Goal: Navigation & Orientation: Find specific page/section

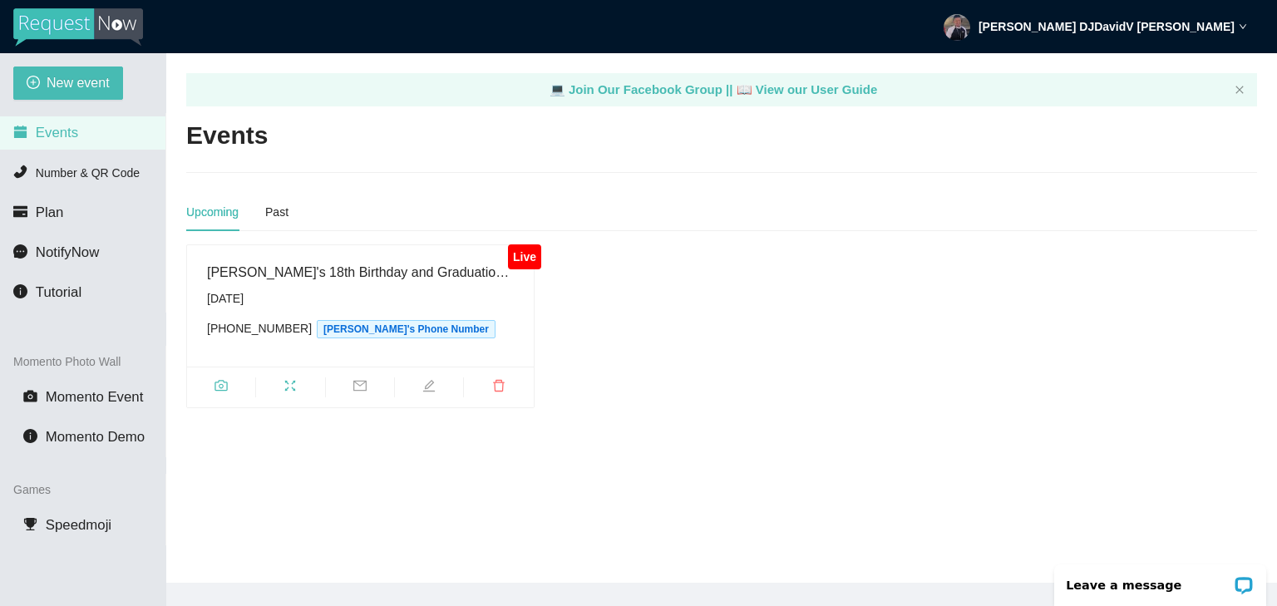
click at [82, 134] on li "Events" at bounding box center [82, 132] width 165 height 33
click at [420, 279] on div "[PERSON_NAME]'s 18th Birthday and Graduation Celebration" at bounding box center [360, 272] width 307 height 21
click at [229, 388] on span "camera" at bounding box center [221, 388] width 68 height 18
click at [106, 170] on span "Number & QR Code" at bounding box center [88, 172] width 104 height 13
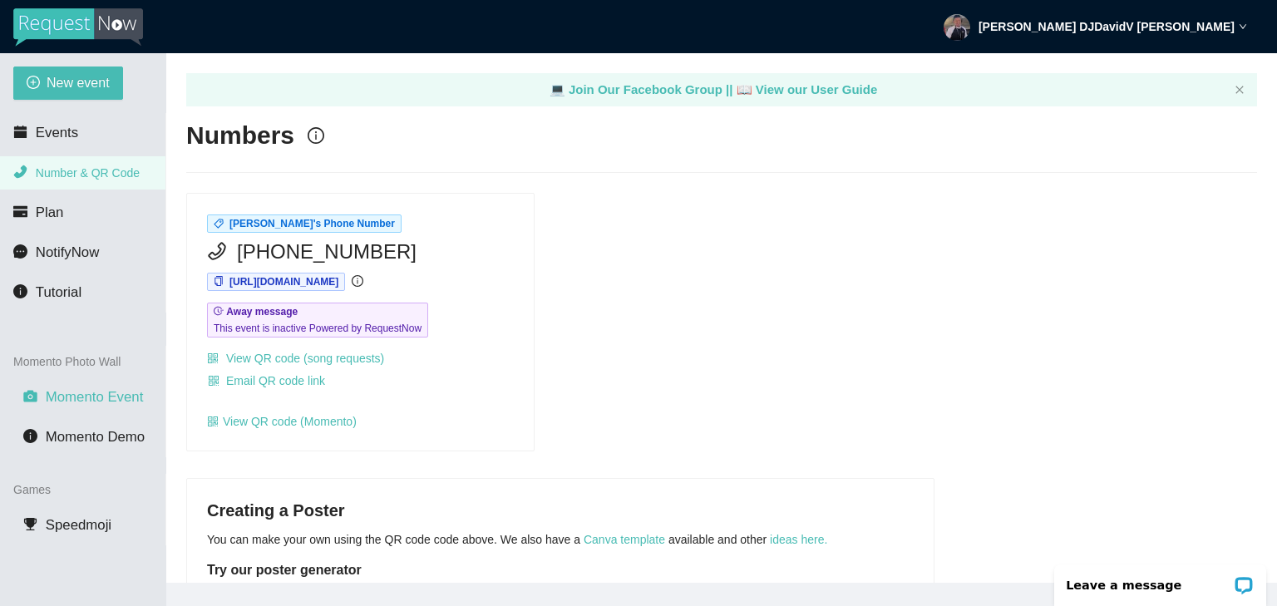
click at [85, 398] on span "Momento Event" at bounding box center [95, 397] width 98 height 16
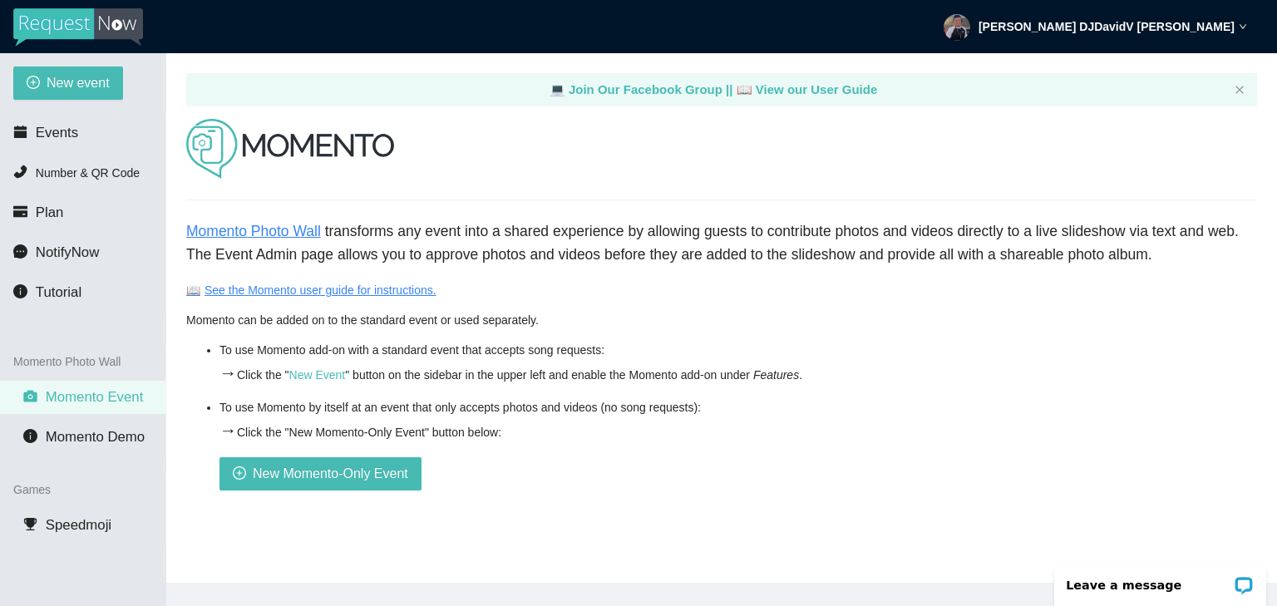
click at [273, 237] on link "Momento Photo Wall" at bounding box center [253, 231] width 135 height 17
click at [46, 115] on ul "Events Number & QR Code Plan NotifyNow Tutorial" at bounding box center [83, 212] width 166 height 199
click at [40, 122] on li "Events" at bounding box center [82, 132] width 165 height 33
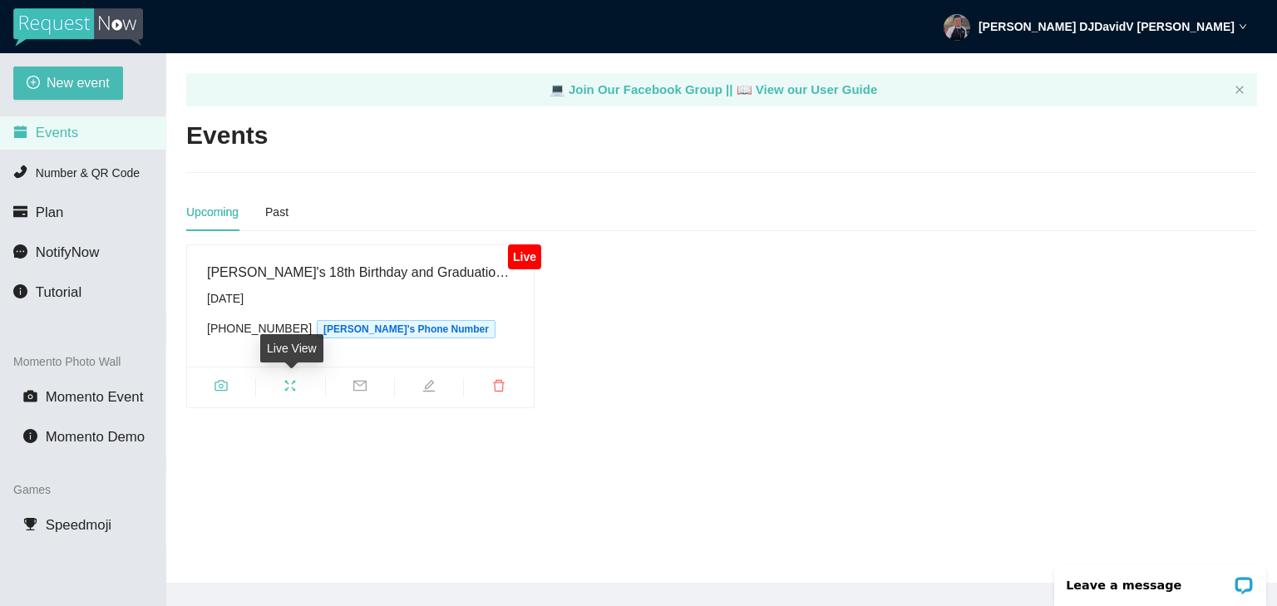
click at [286, 392] on span "fullscreen" at bounding box center [290, 388] width 68 height 18
click at [223, 392] on icon "camera" at bounding box center [220, 385] width 13 height 13
click at [86, 251] on span "NotifyNow" at bounding box center [67, 252] width 63 height 16
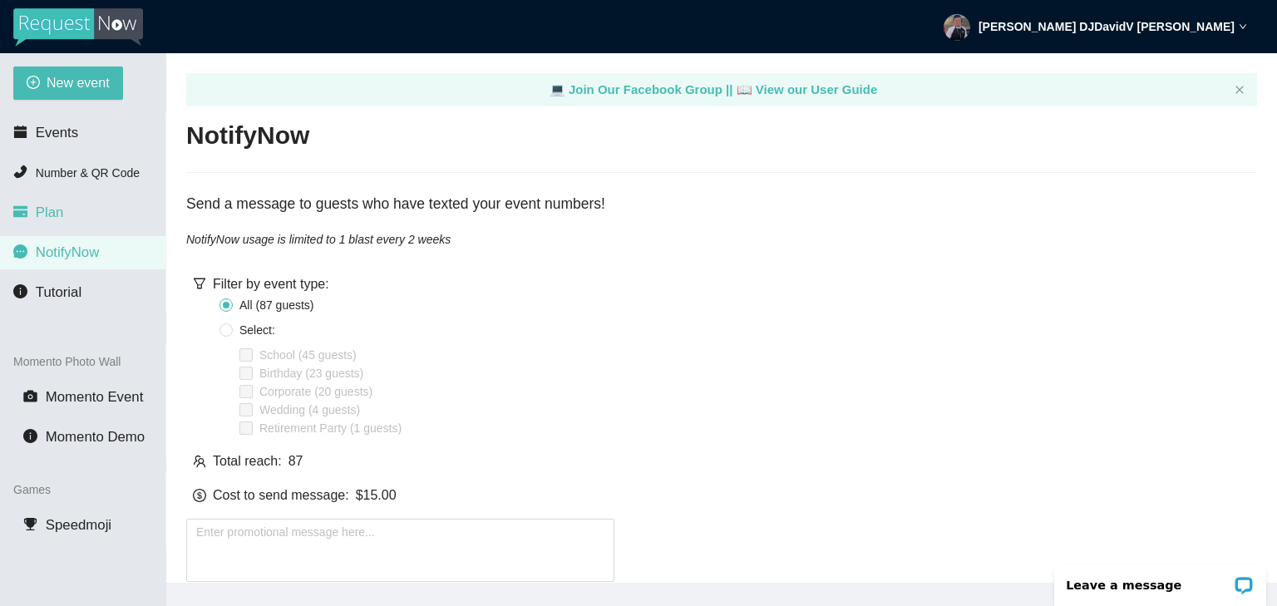
click at [101, 211] on li "Plan" at bounding box center [82, 212] width 165 height 33
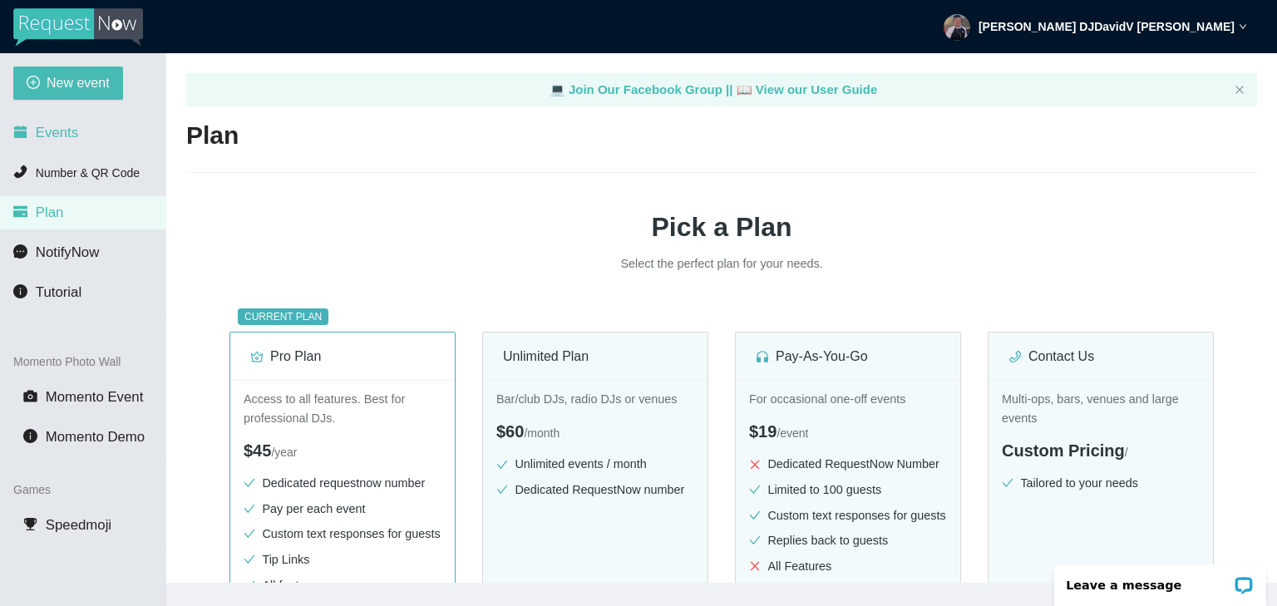
click at [47, 147] on li "Events" at bounding box center [82, 132] width 165 height 33
